Goal: Task Accomplishment & Management: Manage account settings

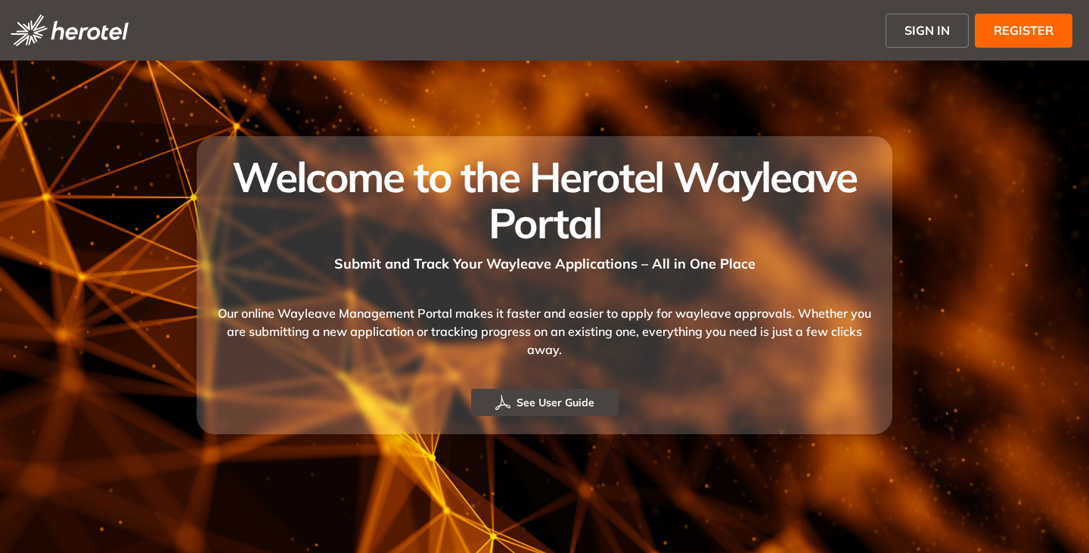
click at [911, 30] on span "SIGN IN" at bounding box center [927, 30] width 45 height 18
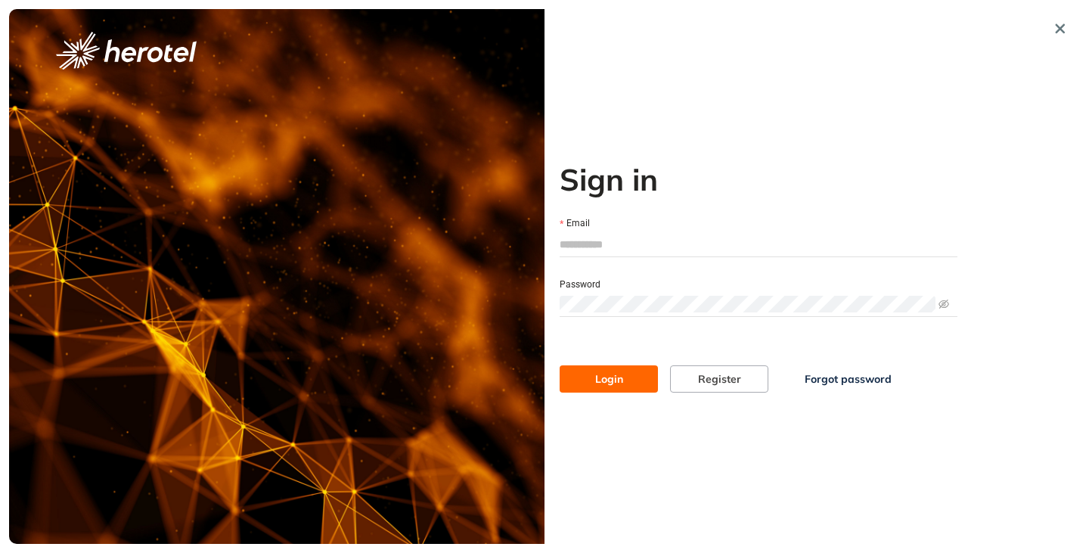
click at [638, 246] on input "Email" at bounding box center [759, 244] width 398 height 23
type input "**********"
click at [560, 365] on button "Login" at bounding box center [609, 378] width 98 height 27
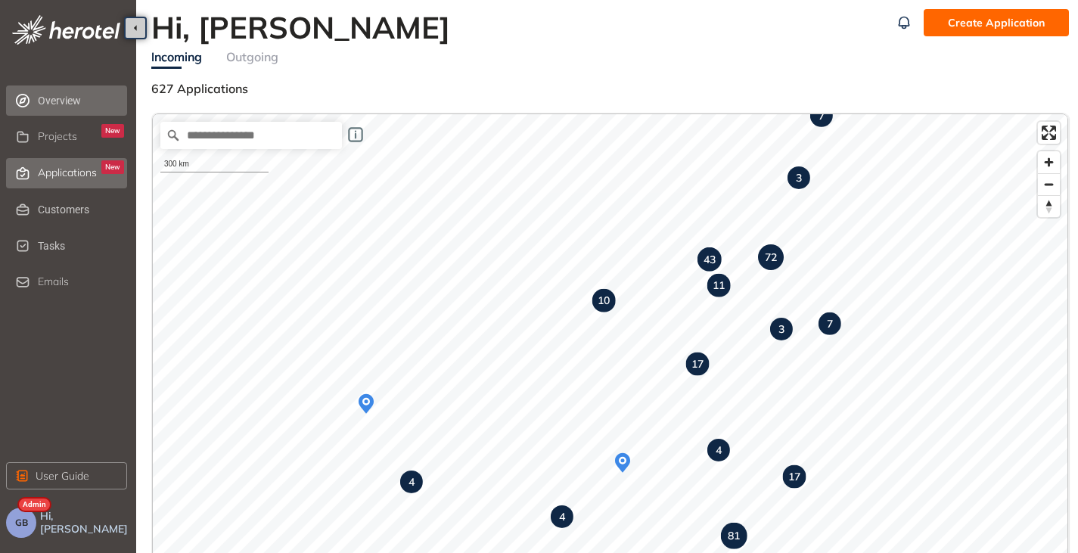
click at [67, 172] on span "Applications" at bounding box center [67, 172] width 59 height 13
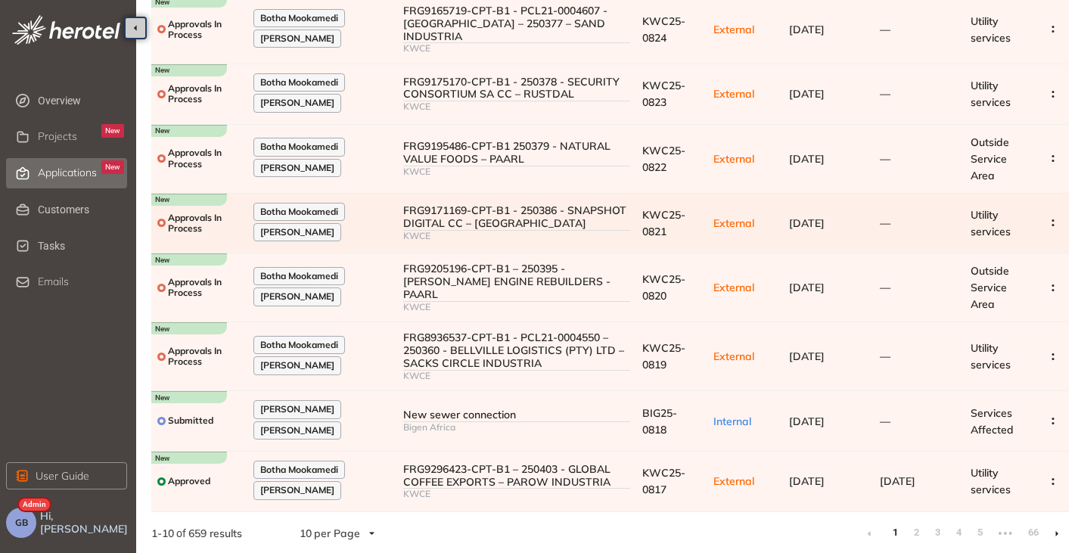
scroll to position [292, 0]
click at [1054, 532] on li at bounding box center [1056, 532] width 24 height 24
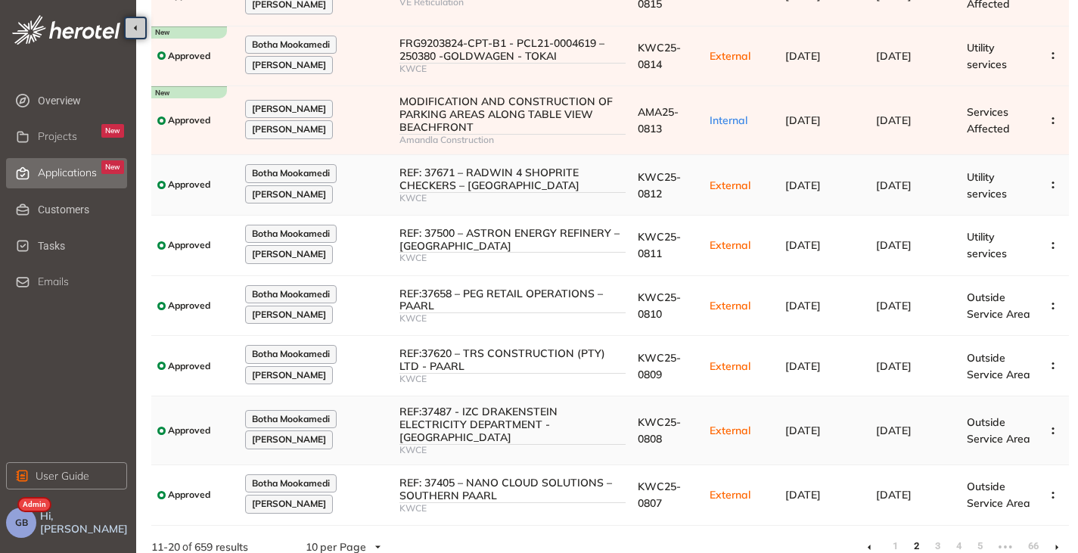
scroll to position [258, 0]
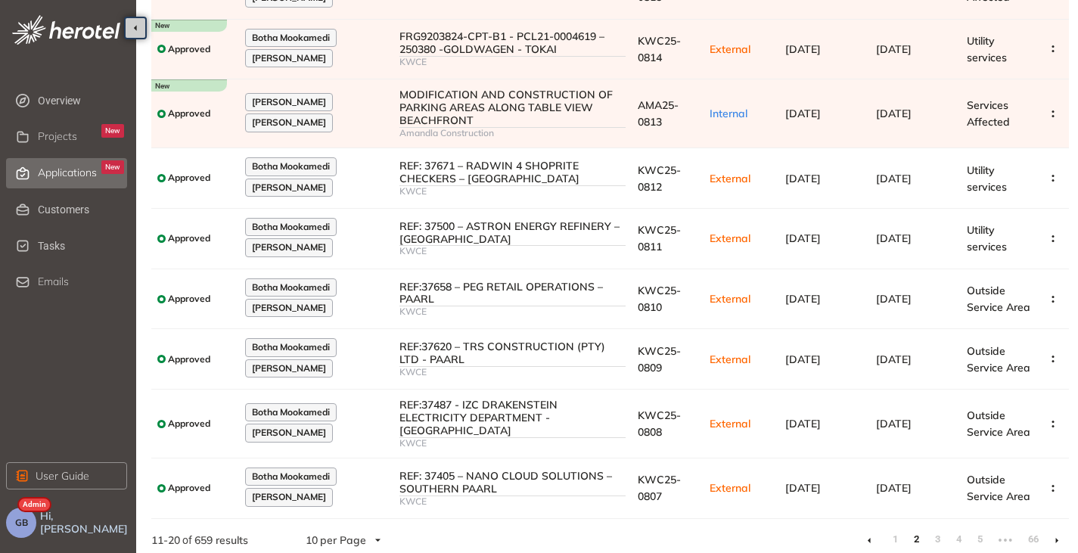
click at [1063, 531] on li at bounding box center [1056, 540] width 24 height 24
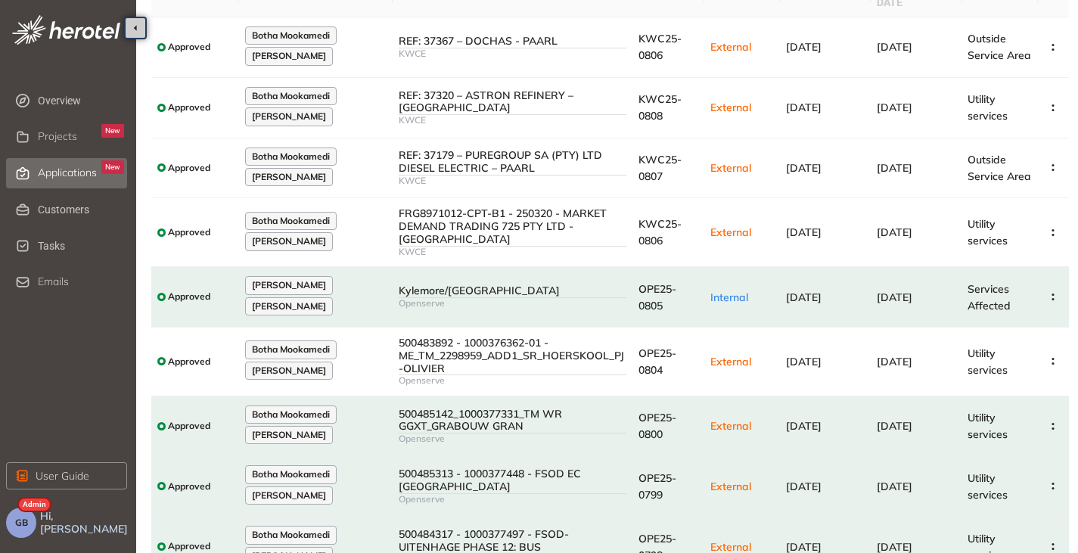
scroll to position [258, 0]
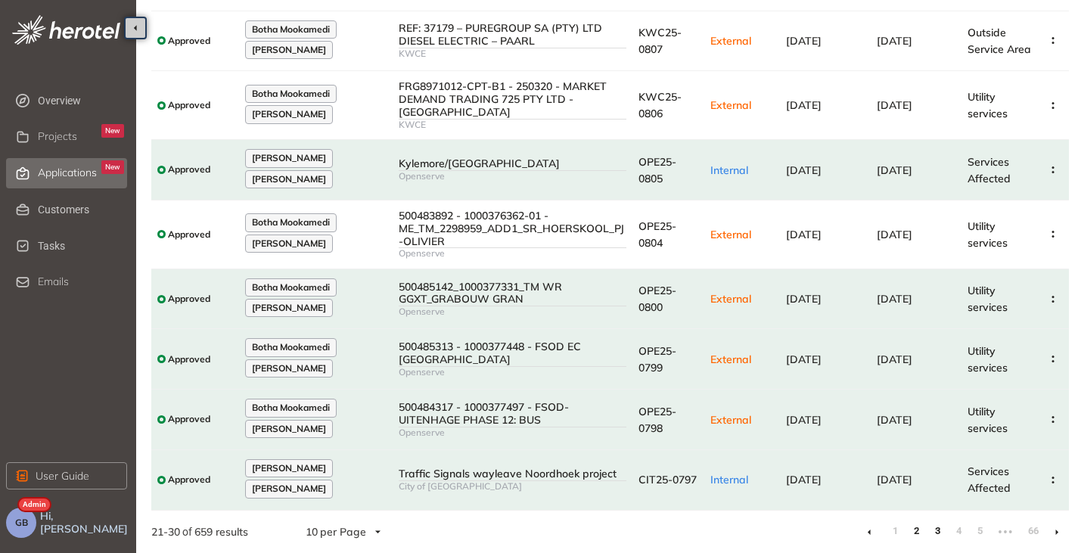
click at [913, 534] on link "2" at bounding box center [915, 531] width 15 height 23
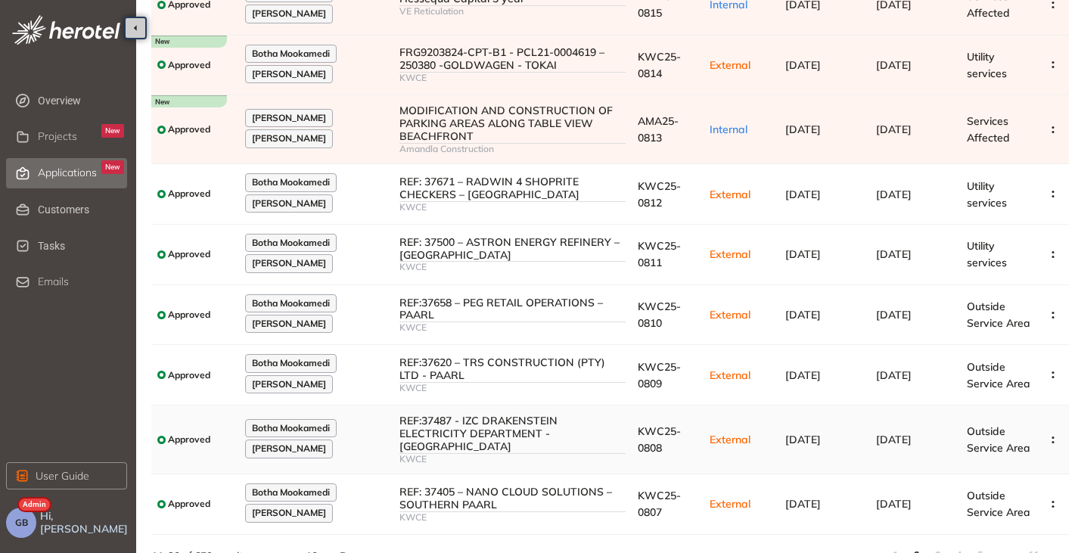
scroll to position [258, 0]
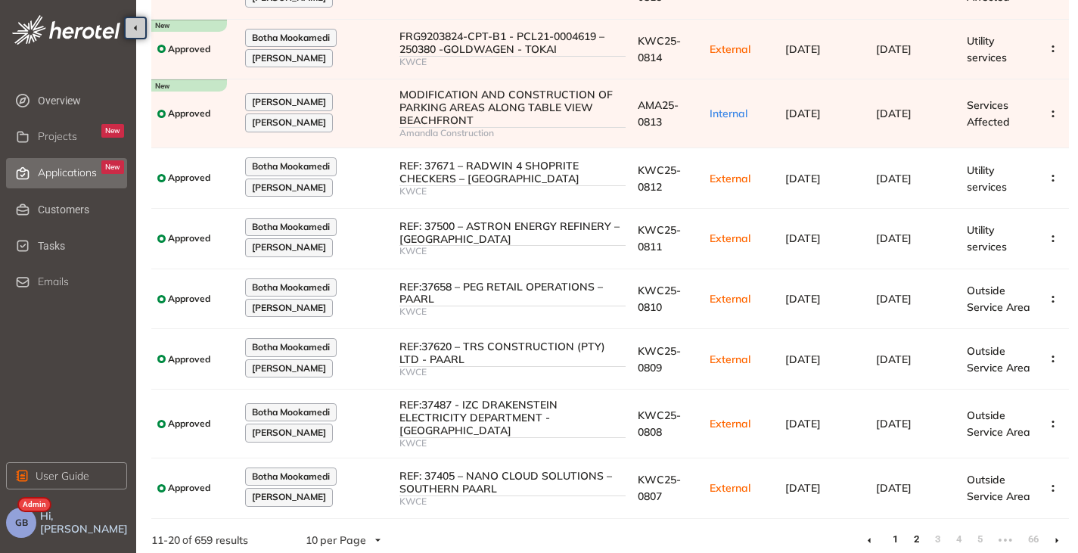
click at [892, 533] on link "1" at bounding box center [894, 539] width 15 height 23
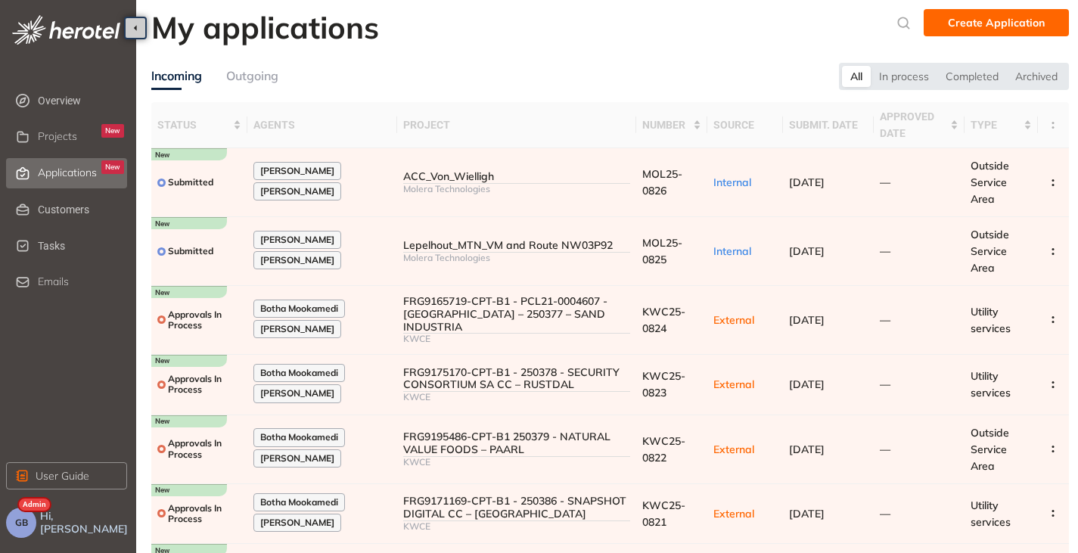
click at [13, 522] on button "GB" at bounding box center [21, 522] width 30 height 30
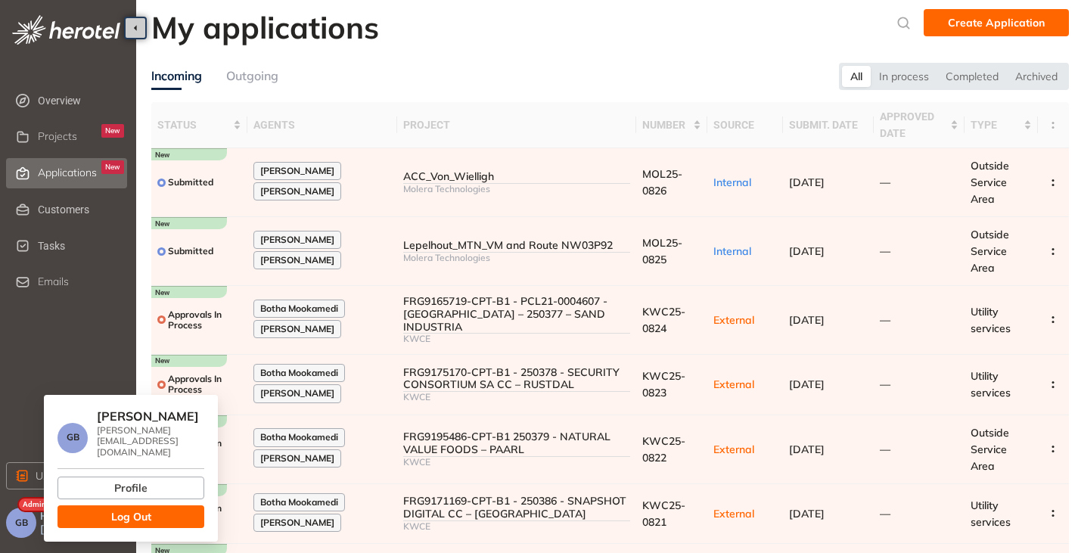
click at [138, 508] on span "Log Out" at bounding box center [131, 516] width 40 height 17
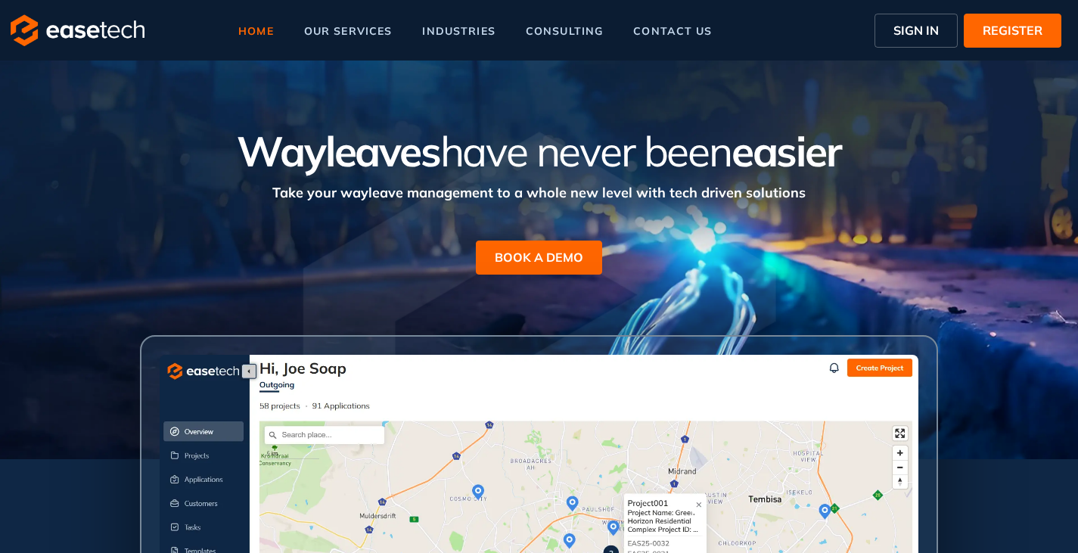
click at [921, 29] on span "SIGN IN" at bounding box center [915, 30] width 45 height 18
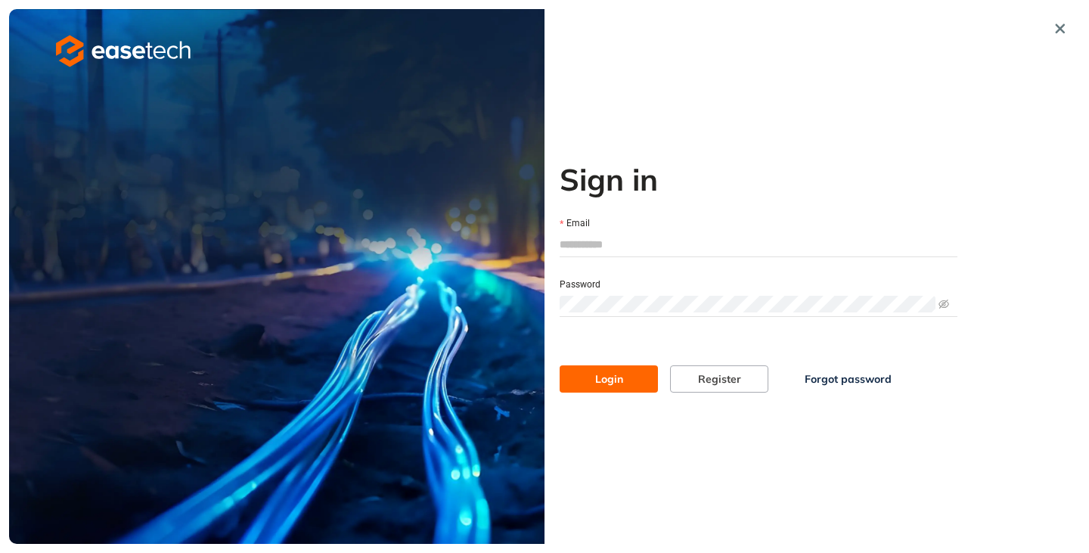
click at [612, 249] on input "Email" at bounding box center [759, 244] width 398 height 23
type input "**********"
click at [628, 368] on button "Login" at bounding box center [609, 378] width 98 height 27
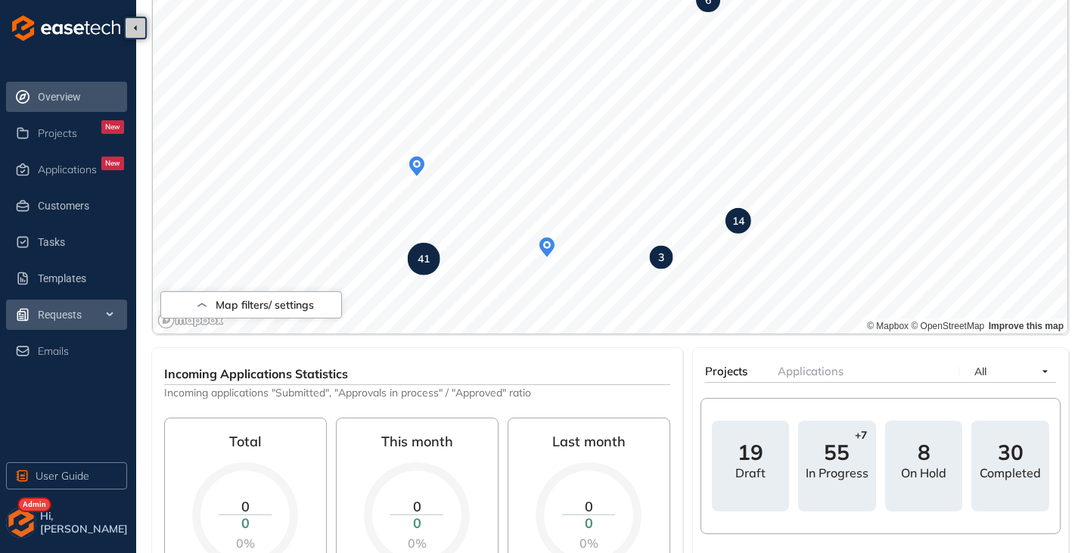
scroll to position [160, 0]
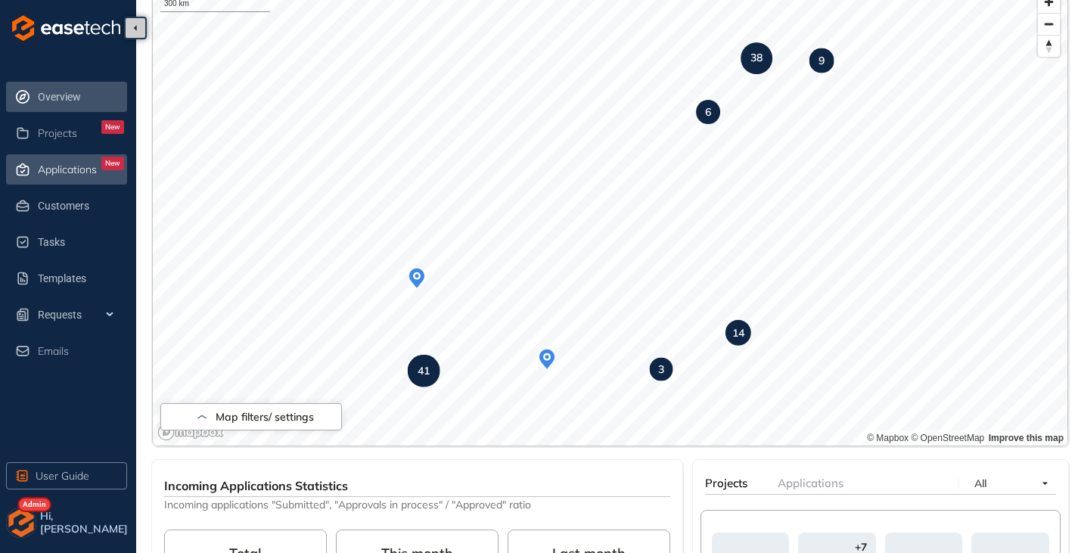
click at [55, 175] on div "Applications New" at bounding box center [81, 170] width 86 height 26
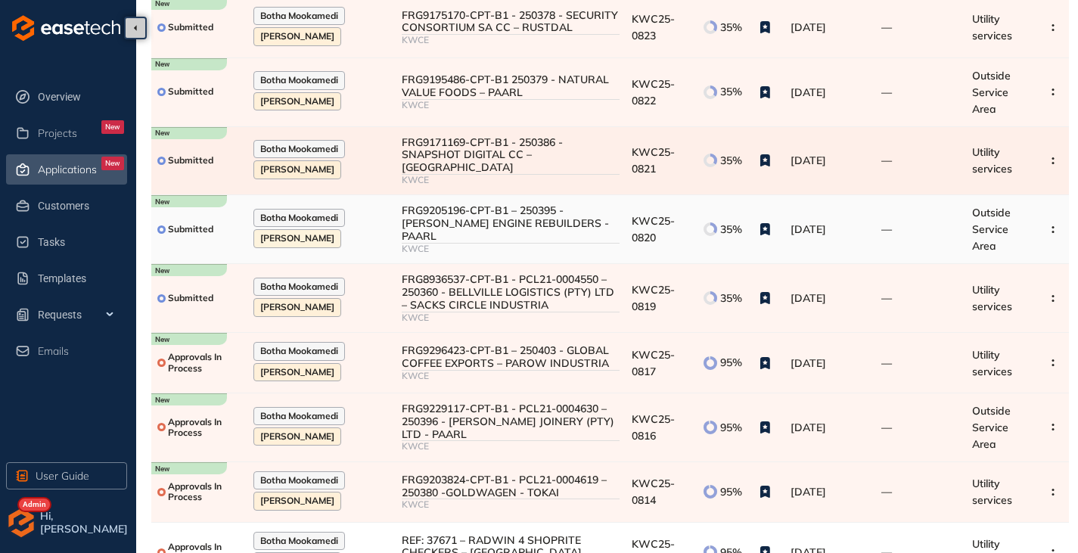
scroll to position [227, 0]
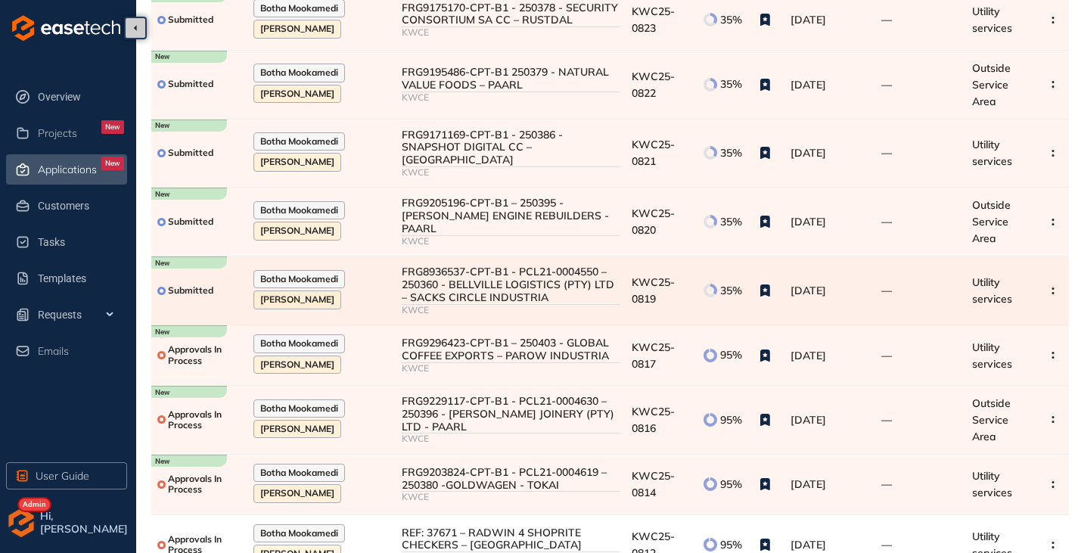
click at [480, 281] on div "FRG8936537-CPT-B1 - PCL21-0004550 – 250360 - BELLVILLE LOGISTICS (PTY) LTD – SA…" at bounding box center [511, 284] width 218 height 38
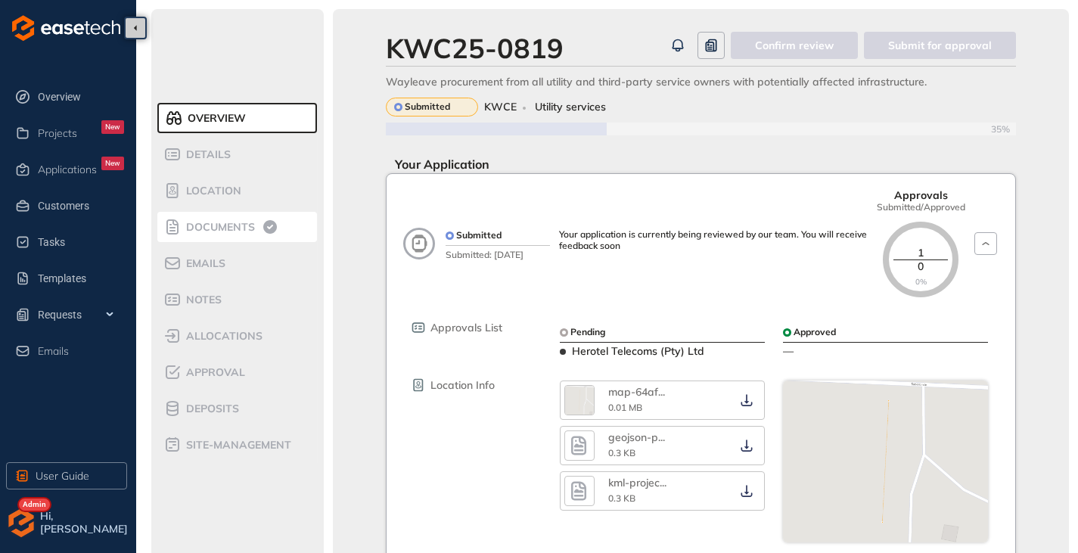
click at [206, 221] on span "Documents" at bounding box center [218, 227] width 73 height 13
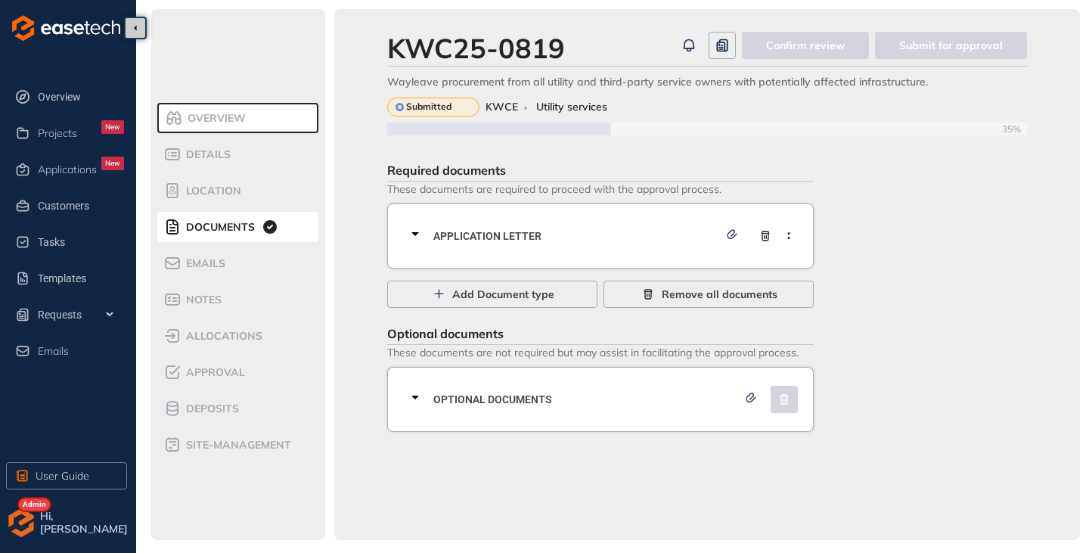
click at [415, 234] on icon at bounding box center [415, 234] width 8 height 4
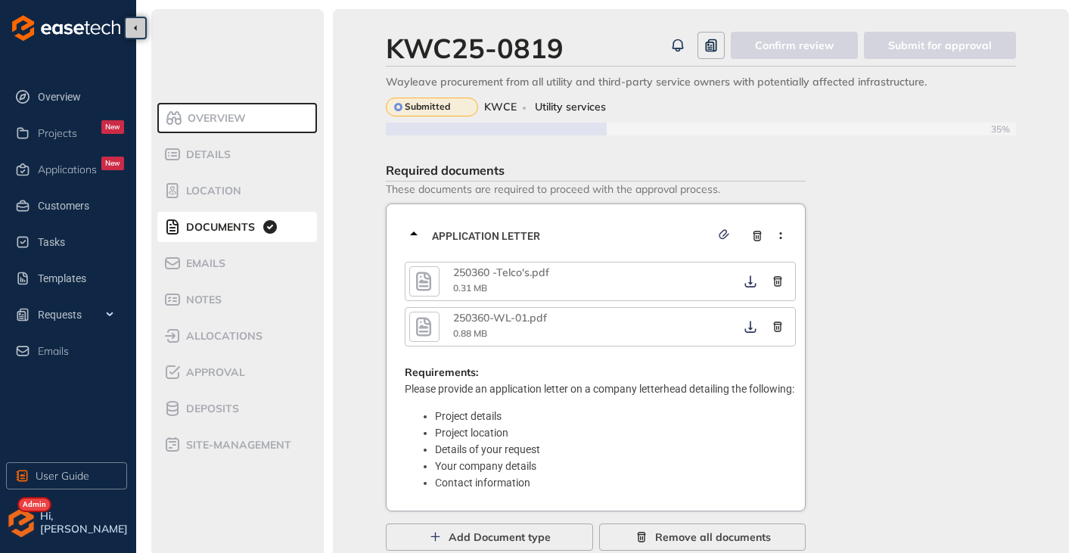
click at [426, 281] on icon "button" at bounding box center [423, 281] width 15 height 19
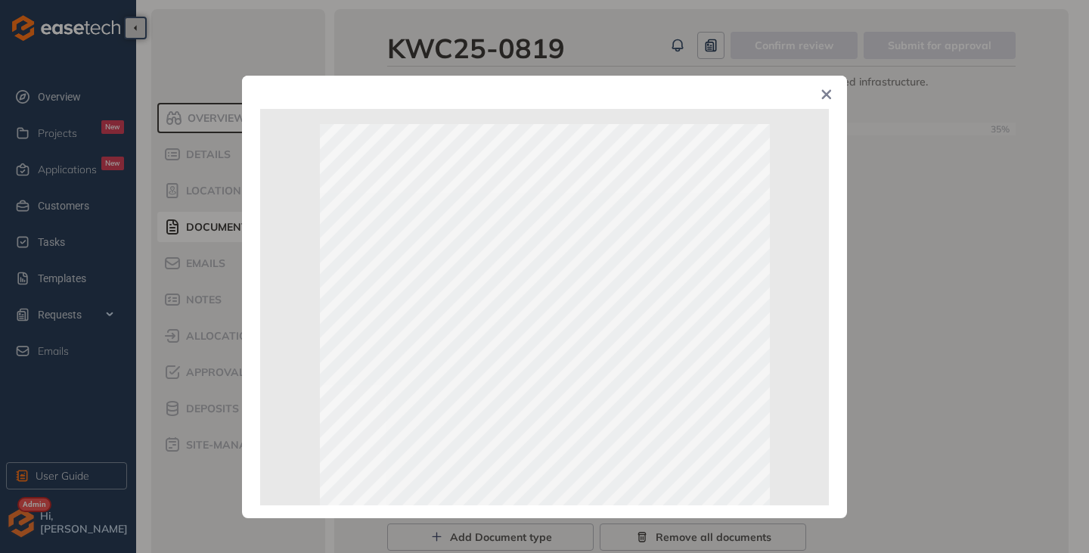
click at [812, 99] on span "Close" at bounding box center [826, 96] width 41 height 41
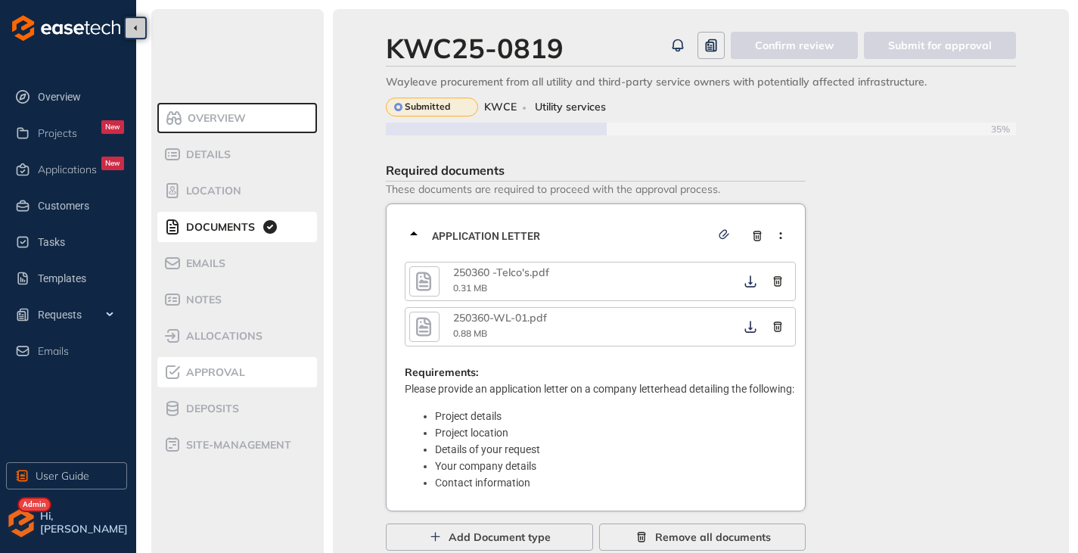
click at [207, 372] on span "Approval" at bounding box center [214, 372] width 64 height 13
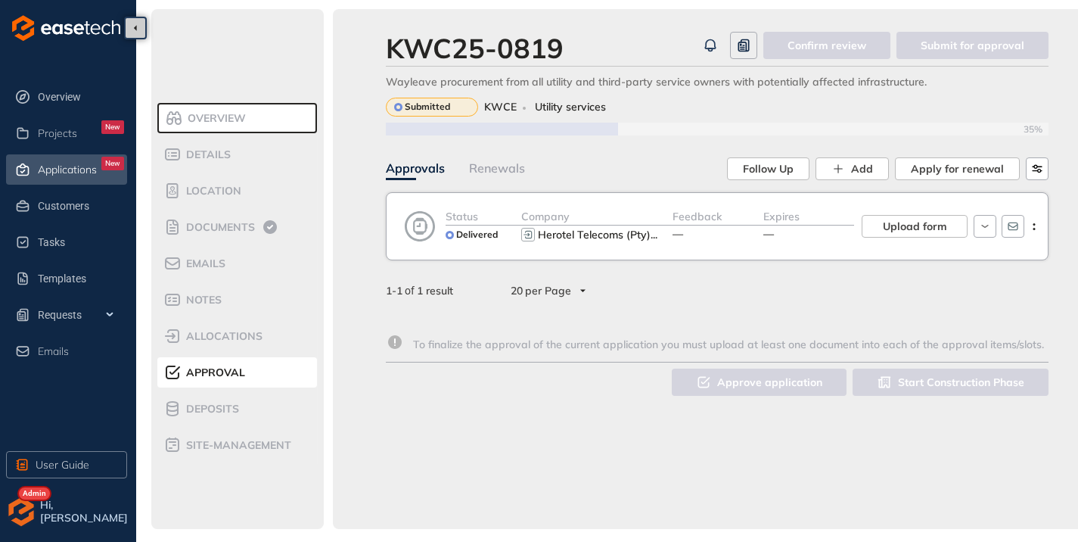
click at [68, 169] on span "Applications" at bounding box center [67, 169] width 59 height 13
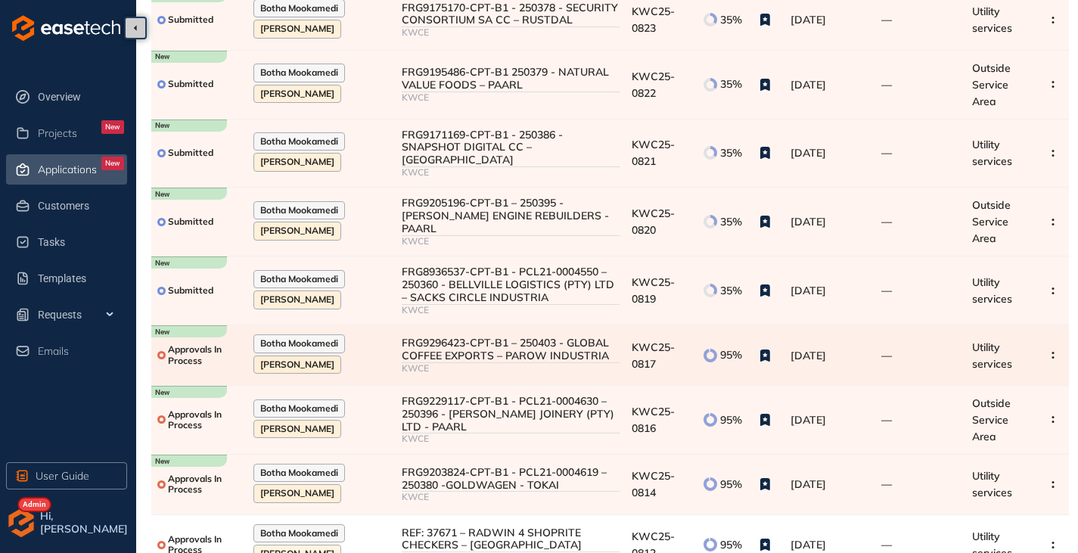
scroll to position [283, 0]
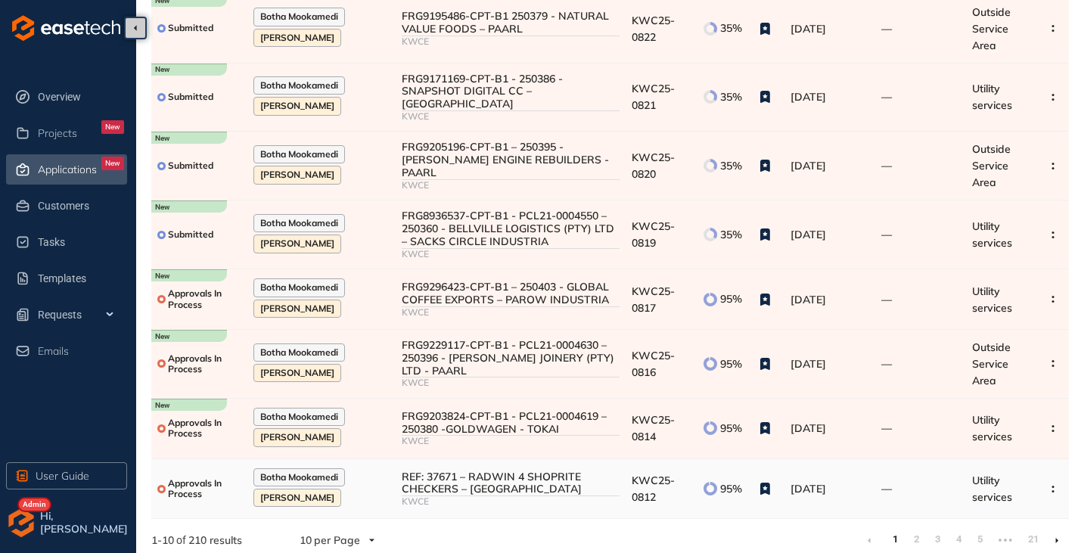
click at [435, 482] on div "REF: 37671 – RADWIN 4 SHOPRITE CHECKERS – [GEOGRAPHIC_DATA]" at bounding box center [511, 483] width 218 height 26
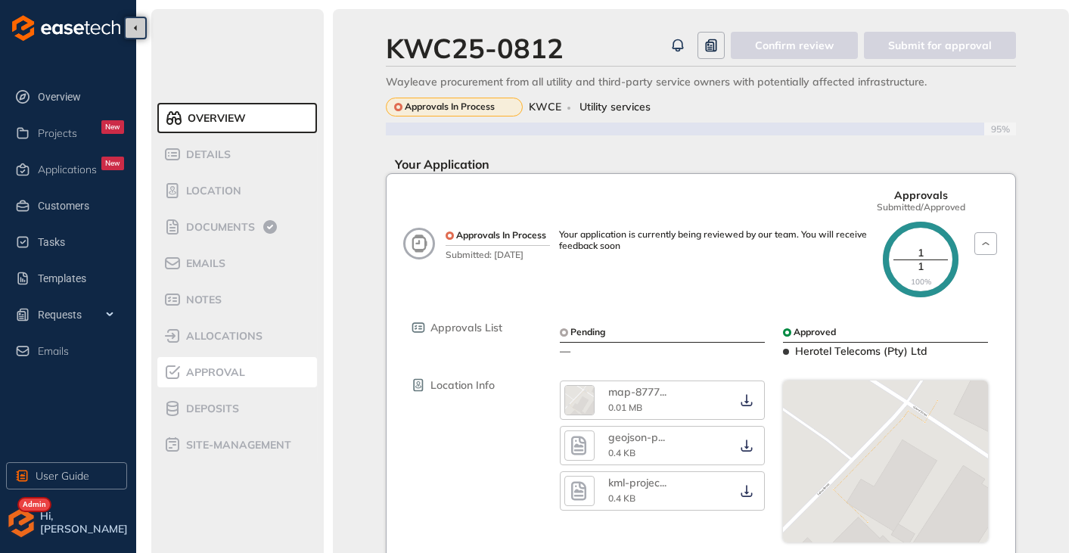
click at [207, 376] on span "Approval" at bounding box center [214, 372] width 64 height 13
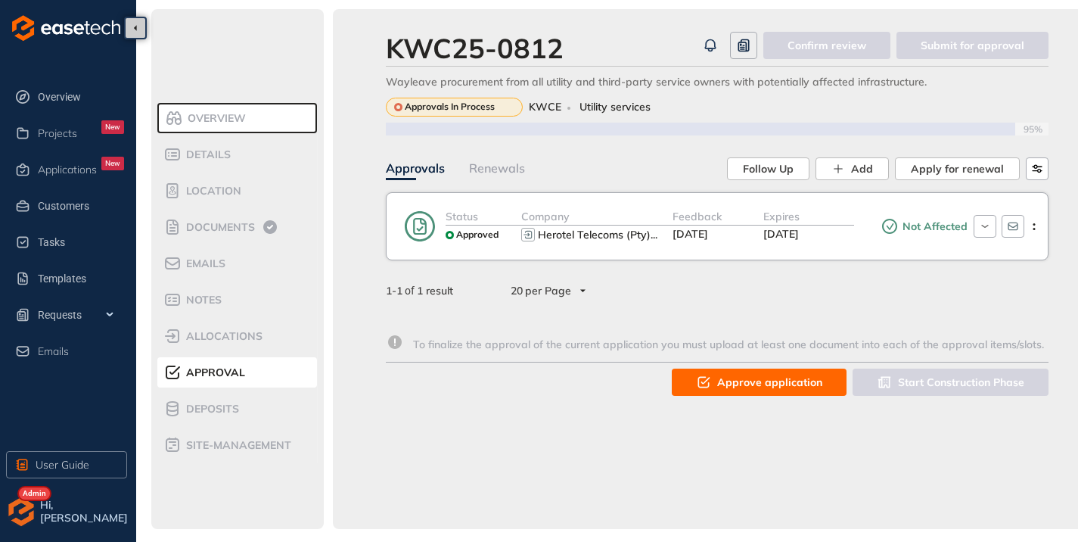
click at [777, 231] on span "[DATE]" at bounding box center [781, 234] width 36 height 14
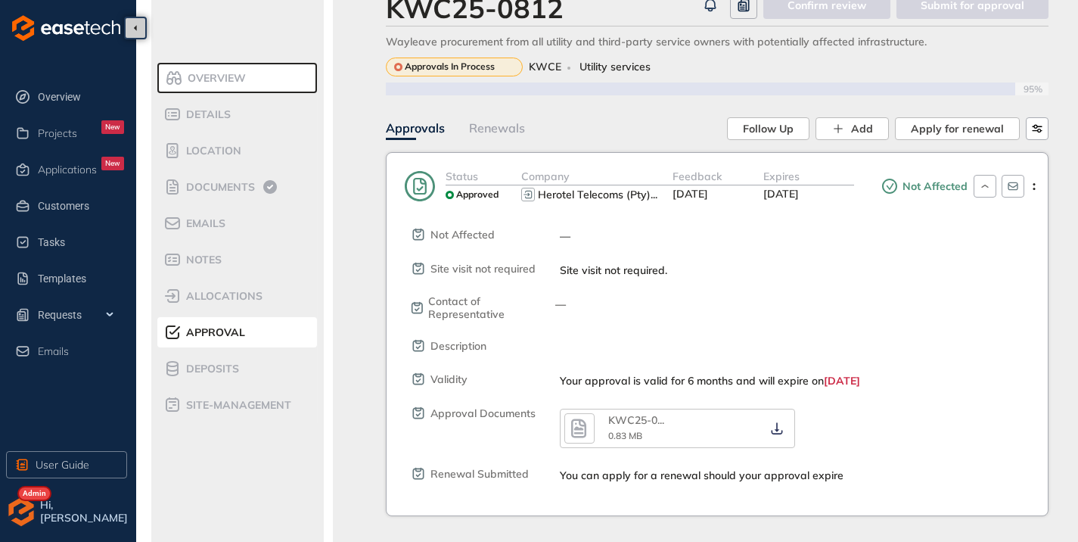
scroll to position [76, 0]
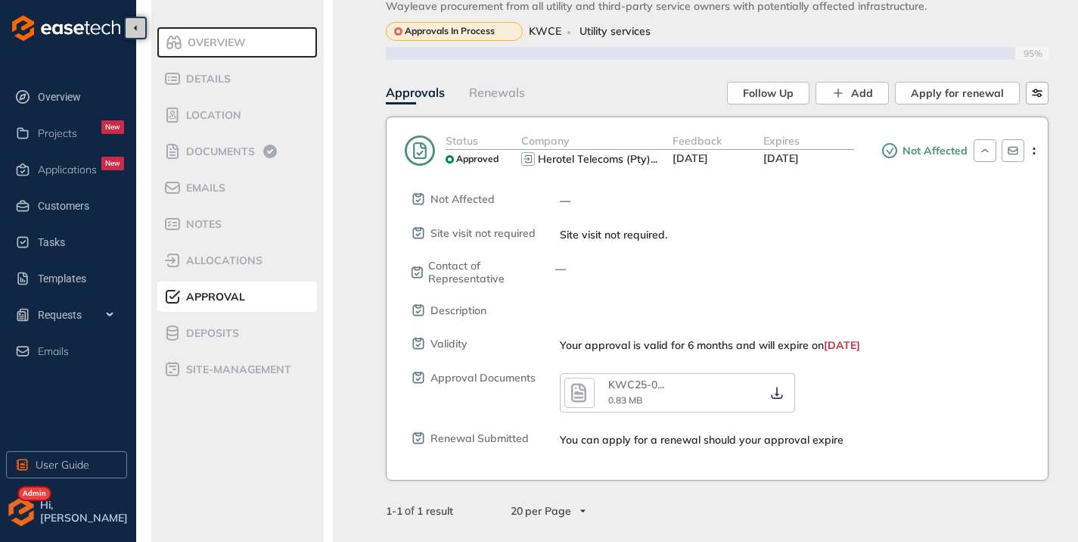
click at [584, 382] on icon "button" at bounding box center [578, 392] width 23 height 27
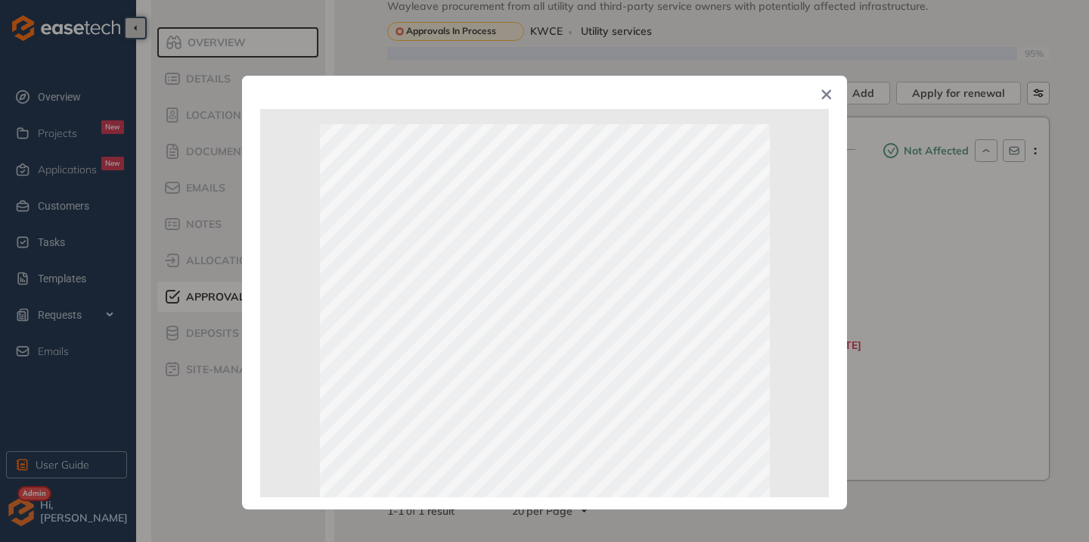
click at [830, 92] on icon "Close" at bounding box center [827, 95] width 10 height 10
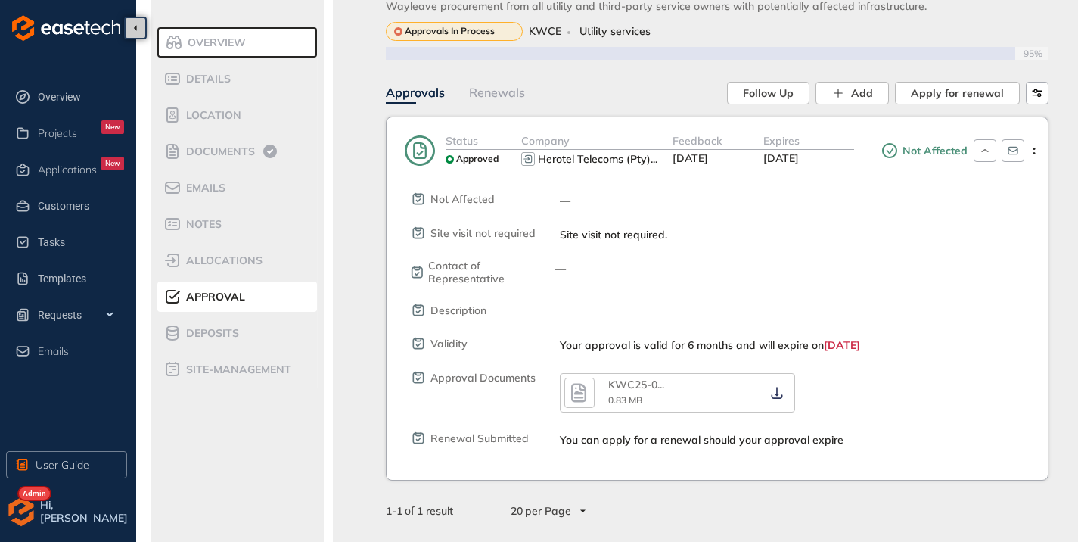
click at [743, 151] on div "Feedback [DATE]" at bounding box center [717, 150] width 91 height 36
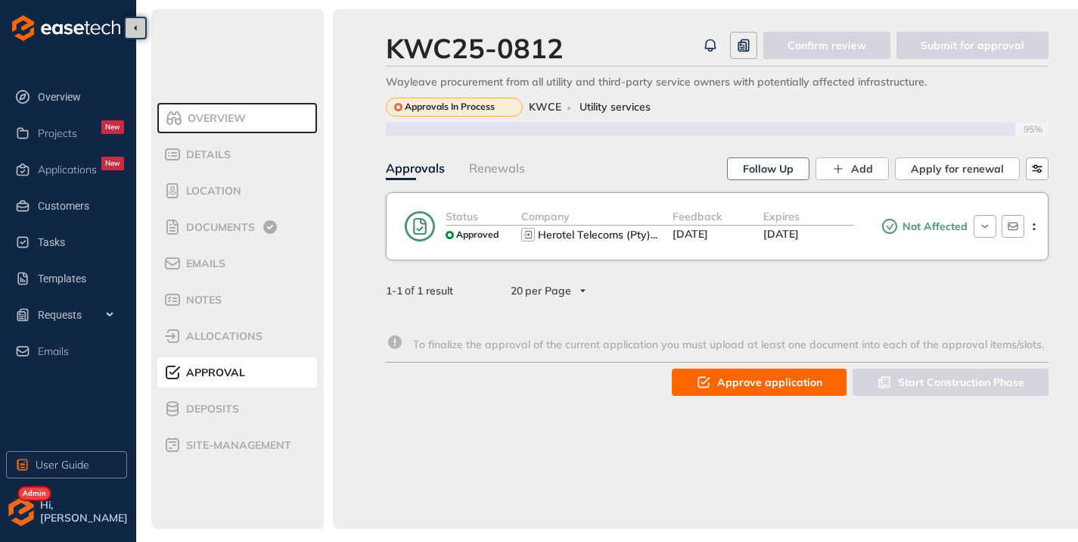
scroll to position [11, 0]
click at [751, 374] on span "Approve application" at bounding box center [769, 382] width 105 height 17
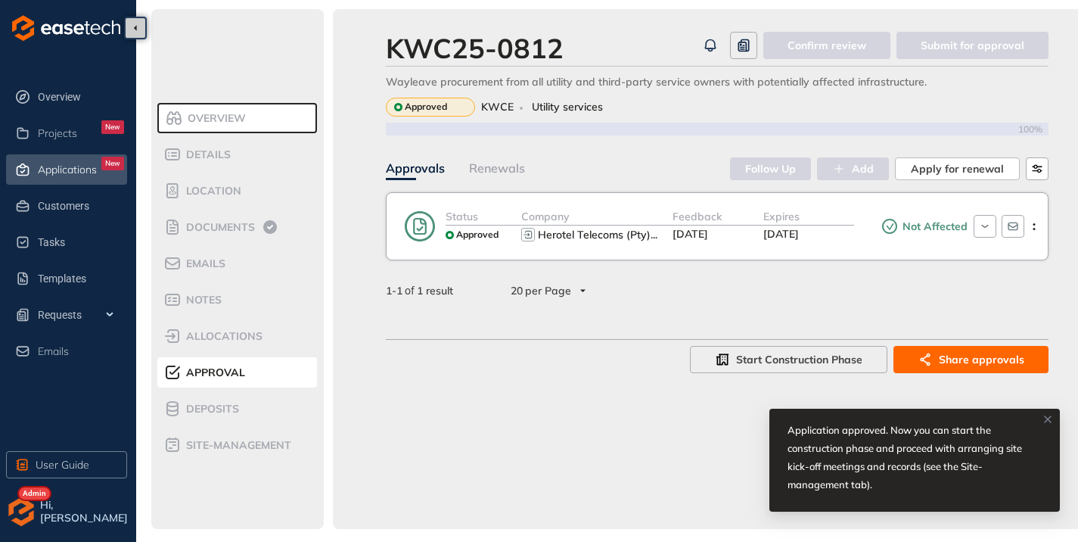
click at [60, 167] on span "Applications" at bounding box center [67, 169] width 59 height 13
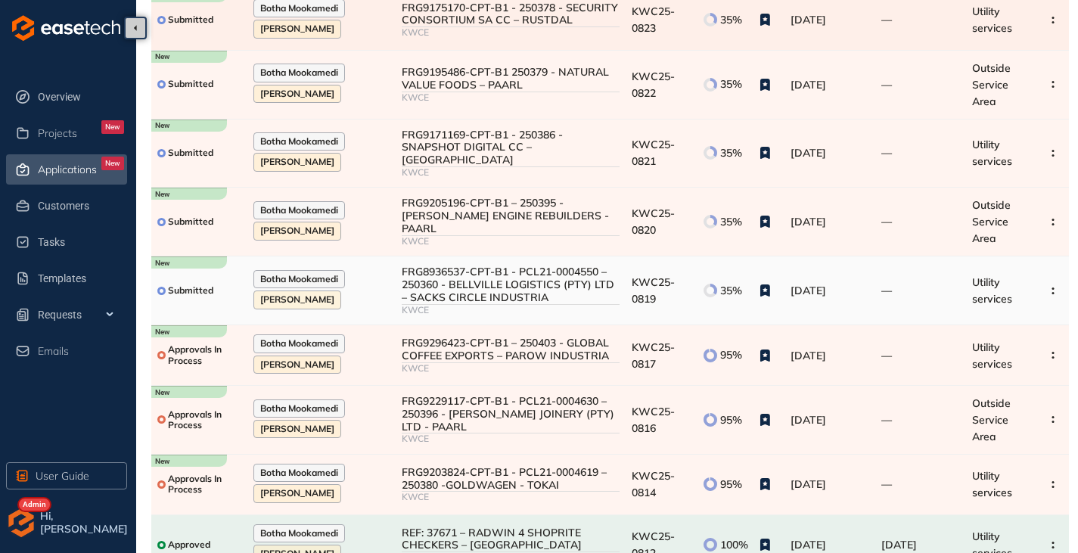
scroll to position [283, 0]
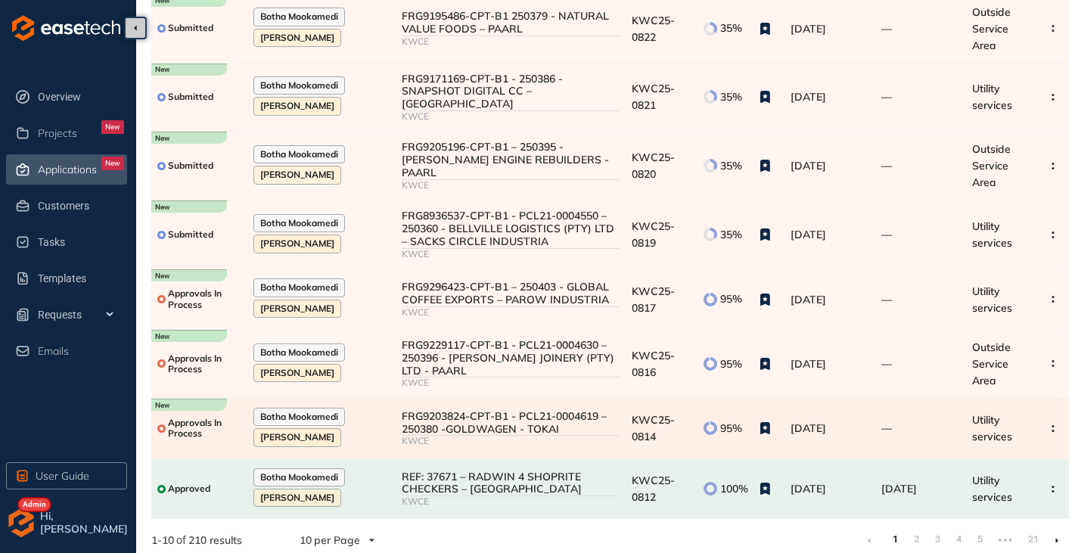
click at [513, 414] on div "FRG9203824-CPT-B1 - PCL21-0004619 – 250380 -GOLDWAGEN - TOKAI" at bounding box center [511, 423] width 218 height 26
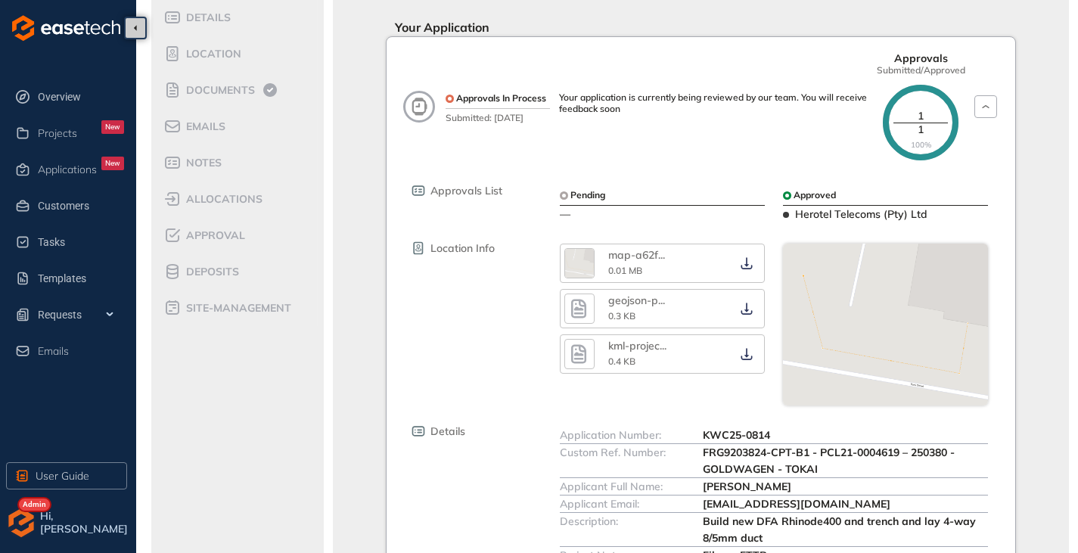
scroll to position [107, 0]
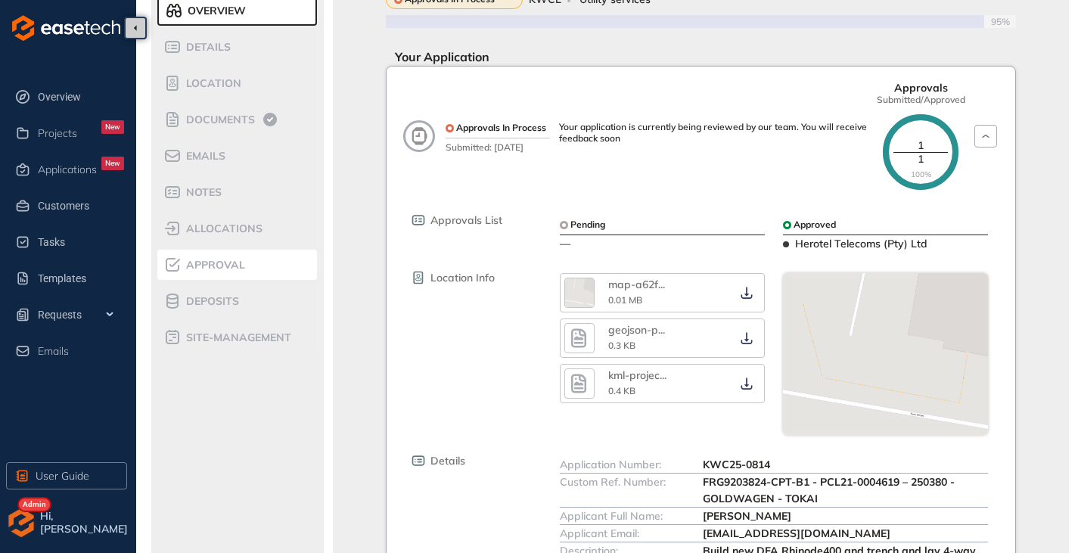
click at [237, 256] on div "Approval" at bounding box center [227, 265] width 129 height 18
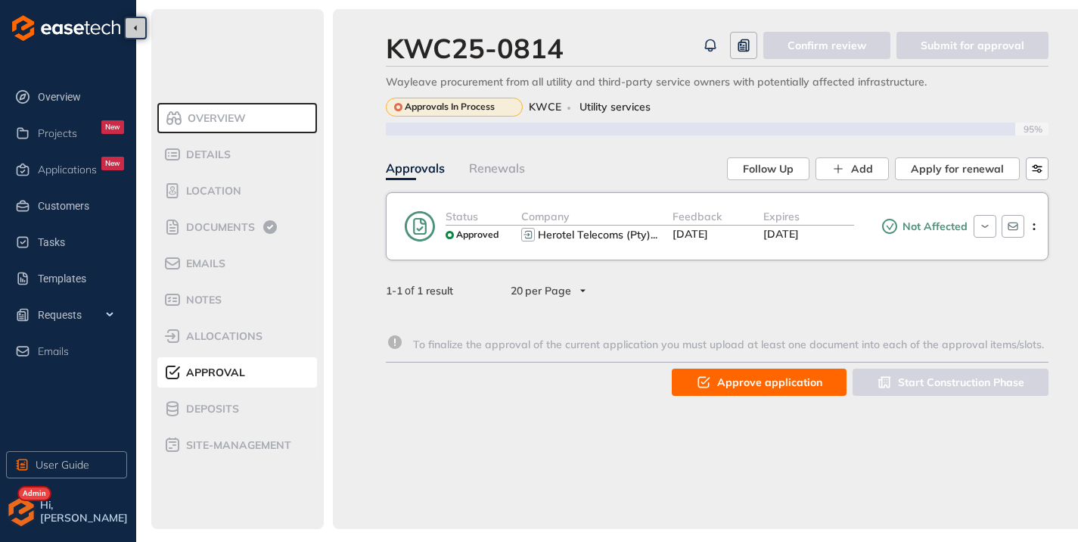
click at [735, 377] on span "Approve application" at bounding box center [769, 382] width 105 height 17
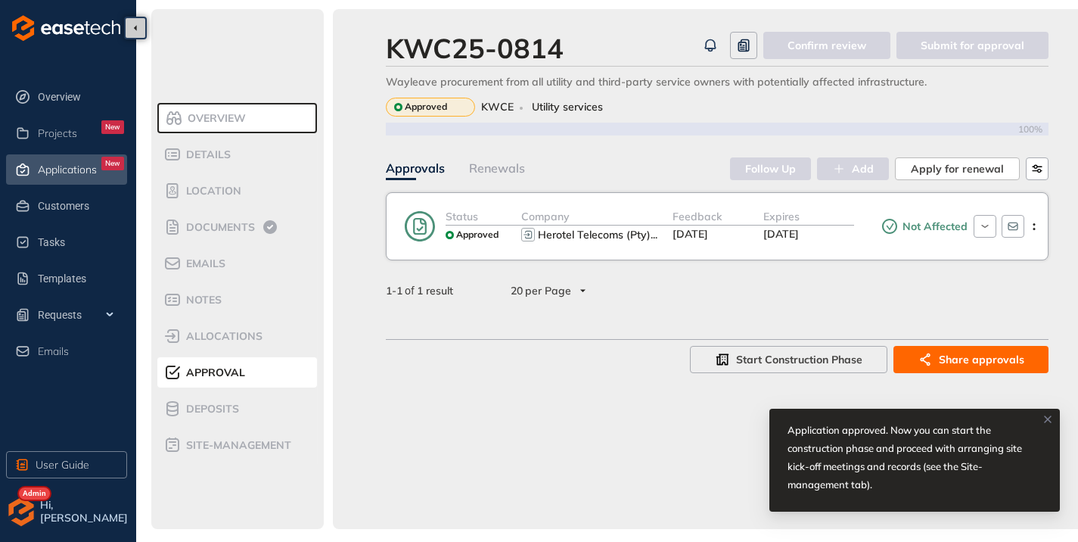
click at [71, 170] on span "Applications" at bounding box center [67, 169] width 59 height 13
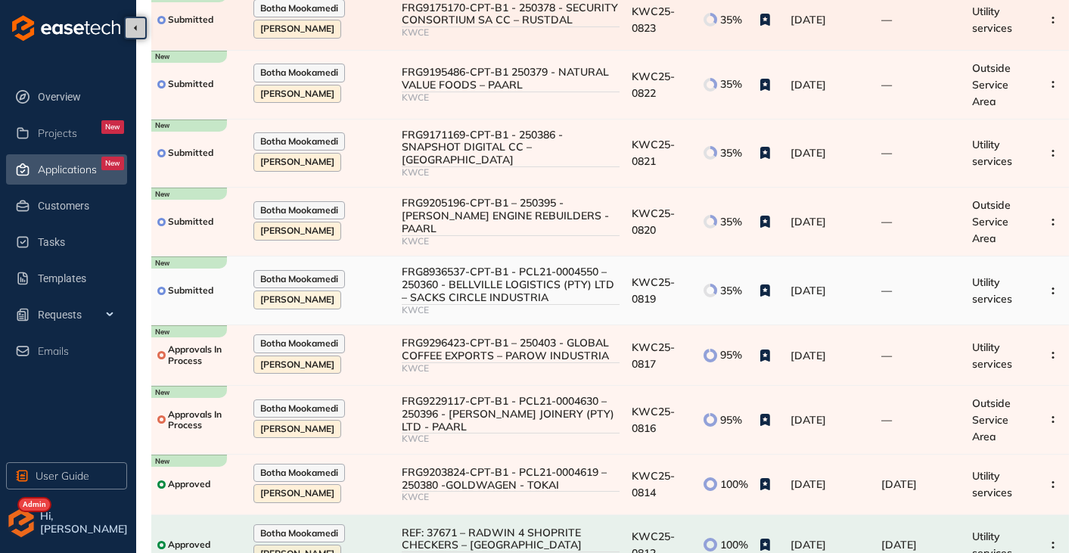
scroll to position [283, 0]
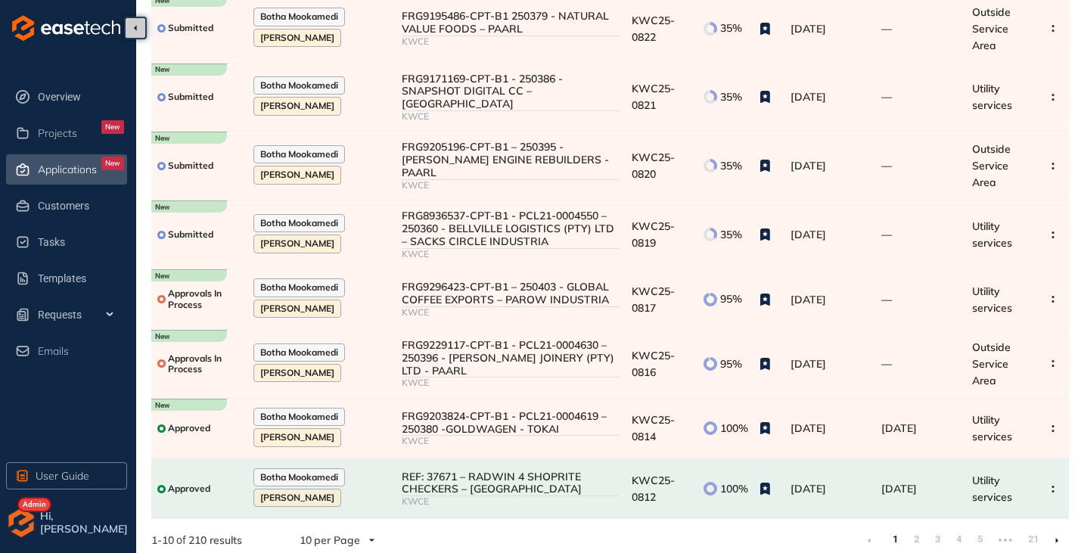
click at [1053, 531] on li at bounding box center [1056, 540] width 24 height 24
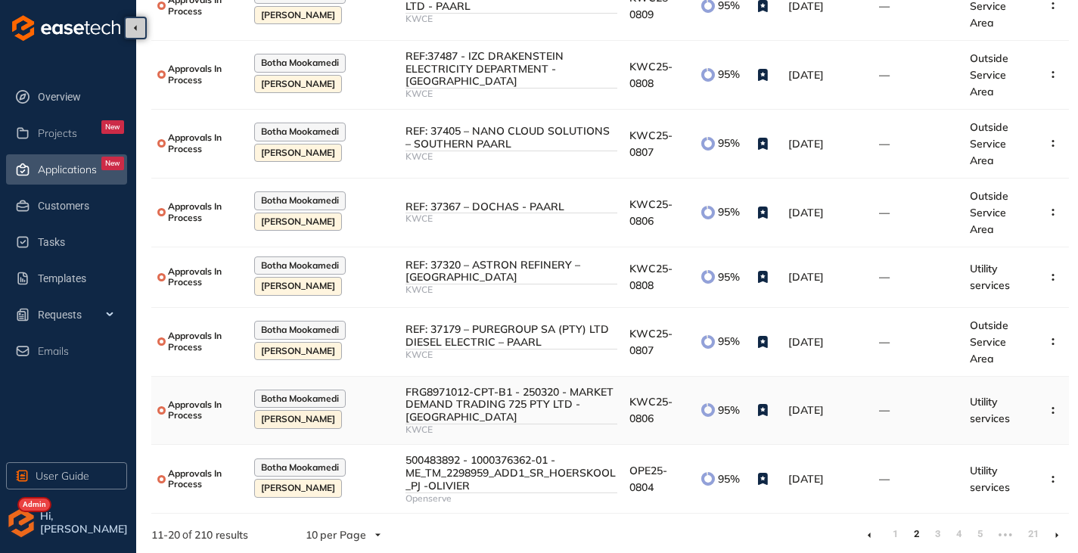
scroll to position [309, 0]
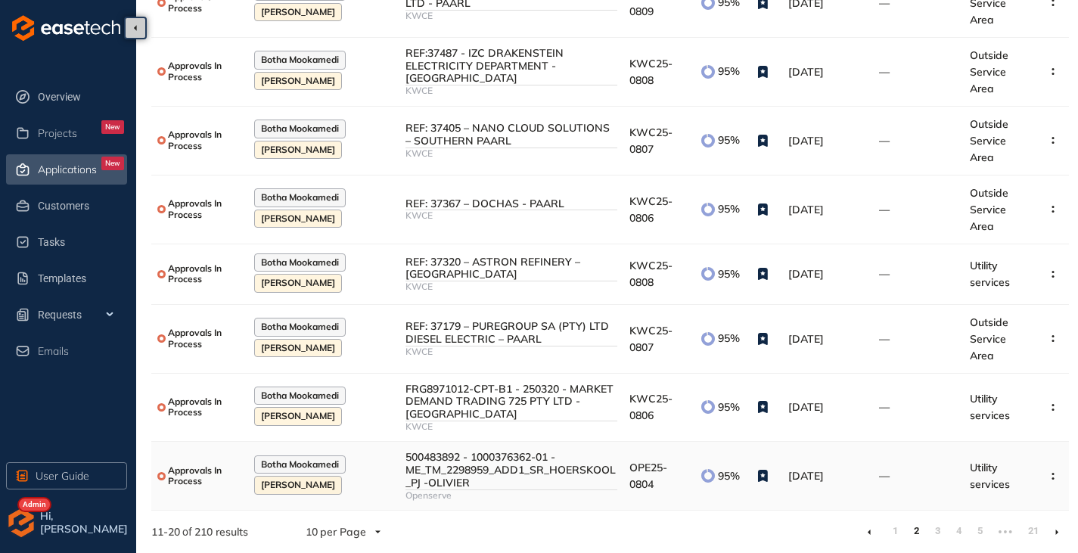
click at [537, 473] on div "500483892 - 1000376362-01 - ME_TM_2298959_ADD1_SR_HOERSKOOL_PJ -OLIVIER" at bounding box center [511, 470] width 212 height 38
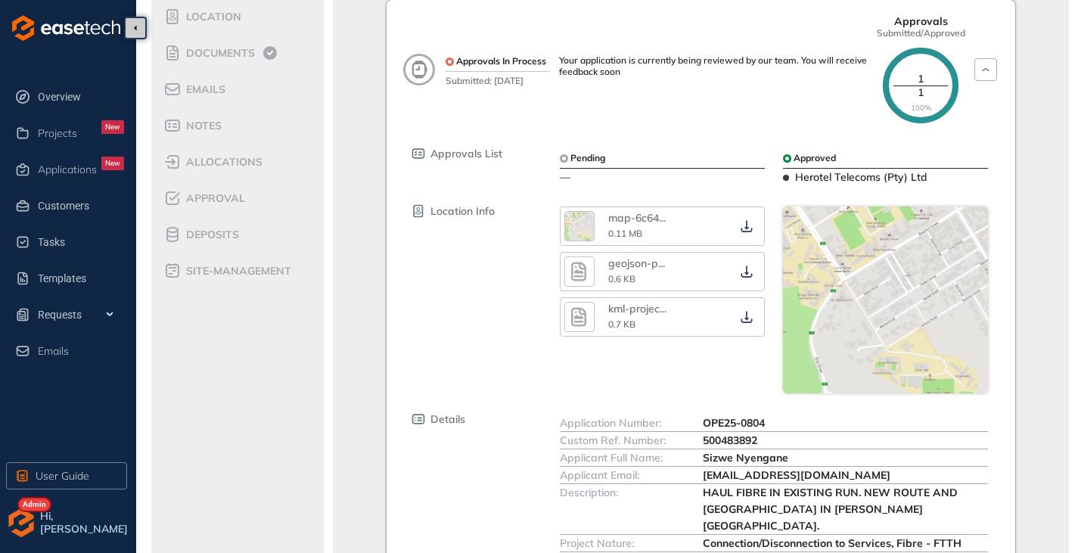
scroll to position [227, 0]
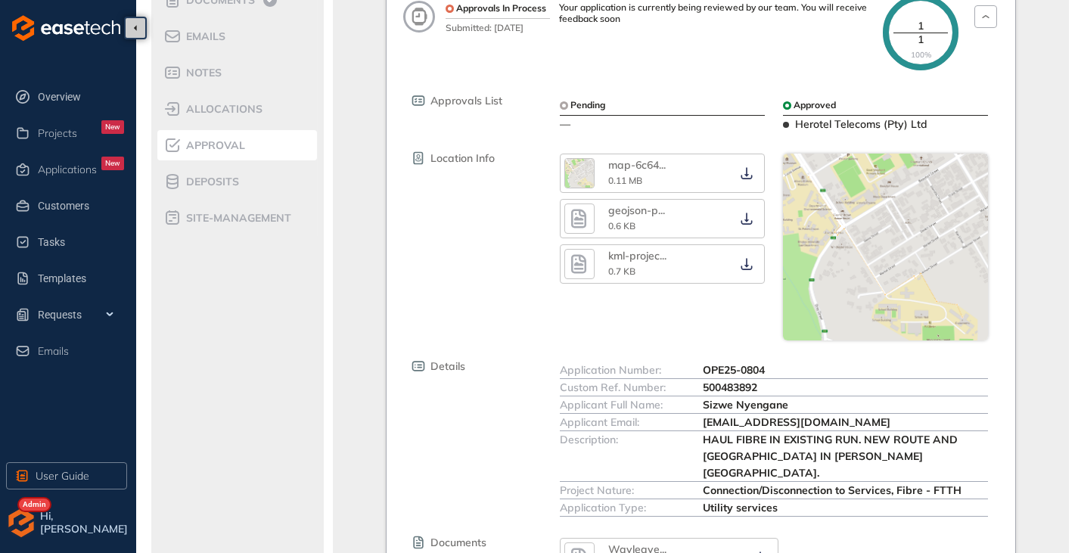
click at [214, 145] on span "Approval" at bounding box center [214, 145] width 64 height 13
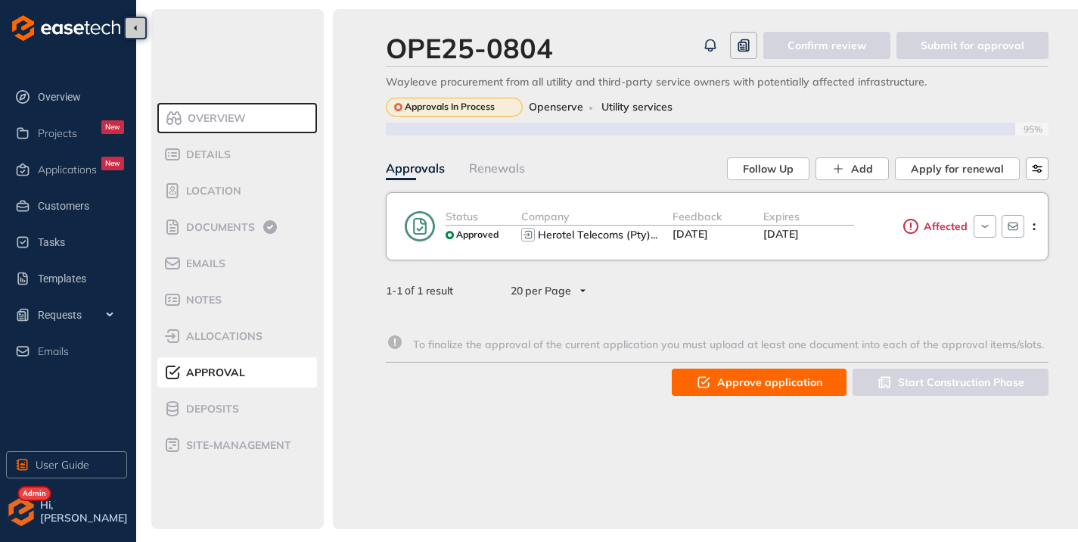
click at [742, 386] on span "Approve application" at bounding box center [769, 382] width 105 height 17
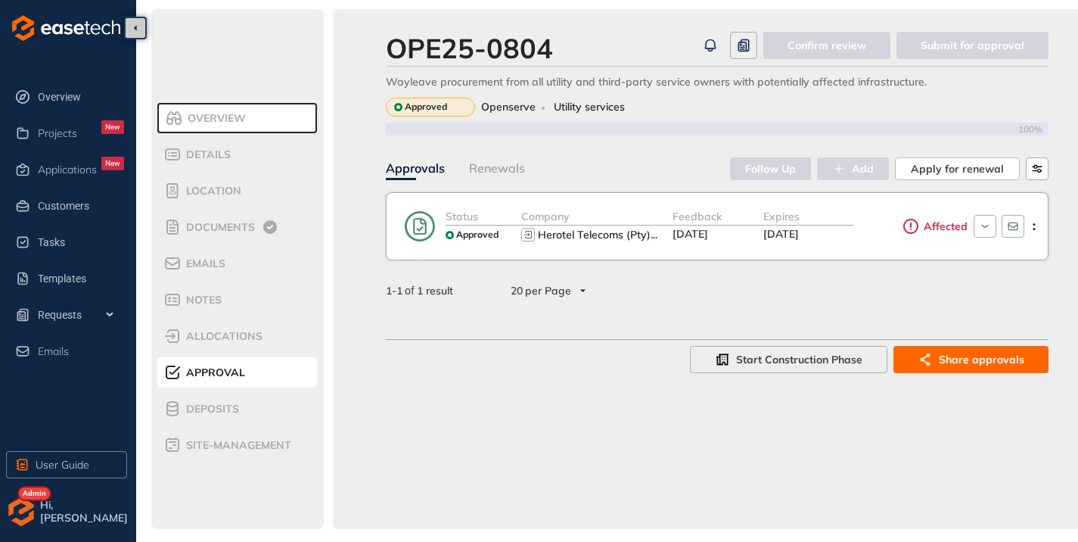
click at [20, 514] on img "button" at bounding box center [21, 511] width 30 height 30
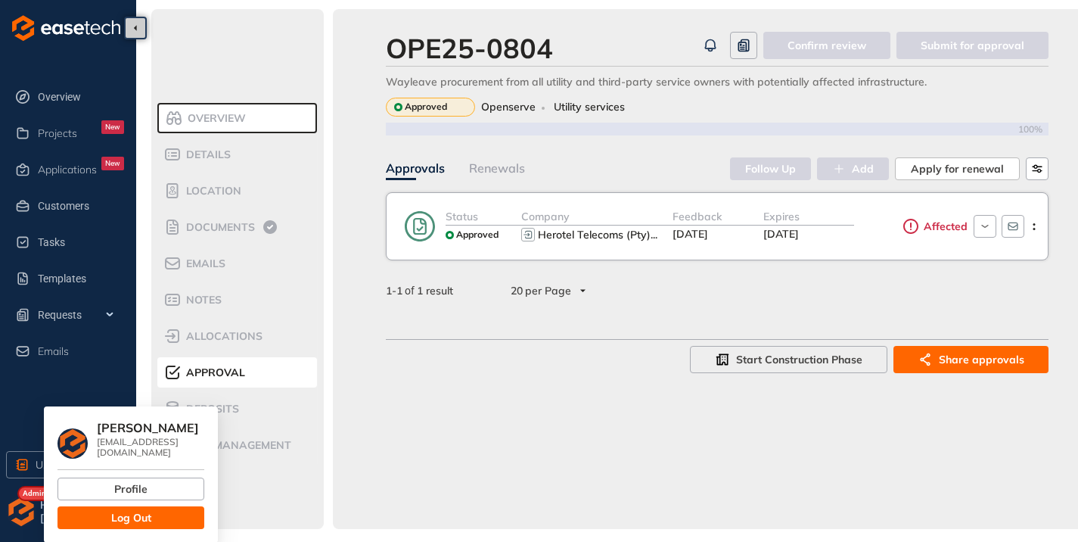
click at [100, 506] on button "Log Out" at bounding box center [130, 517] width 147 height 23
